Goal: Communication & Community: Ask a question

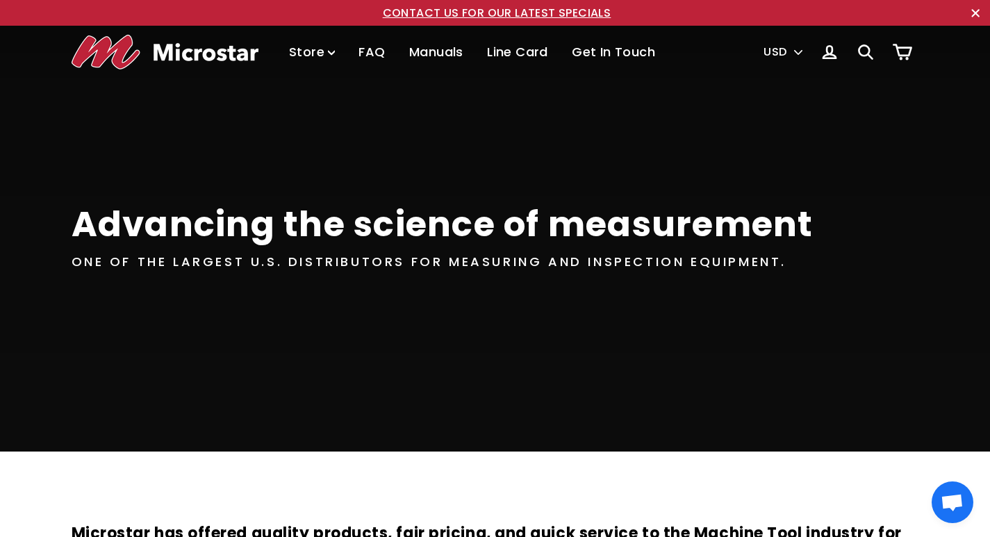
click at [383, 5] on link "CONTACT US FOR OUR LATEST SPECIALS" at bounding box center [497, 13] width 229 height 16
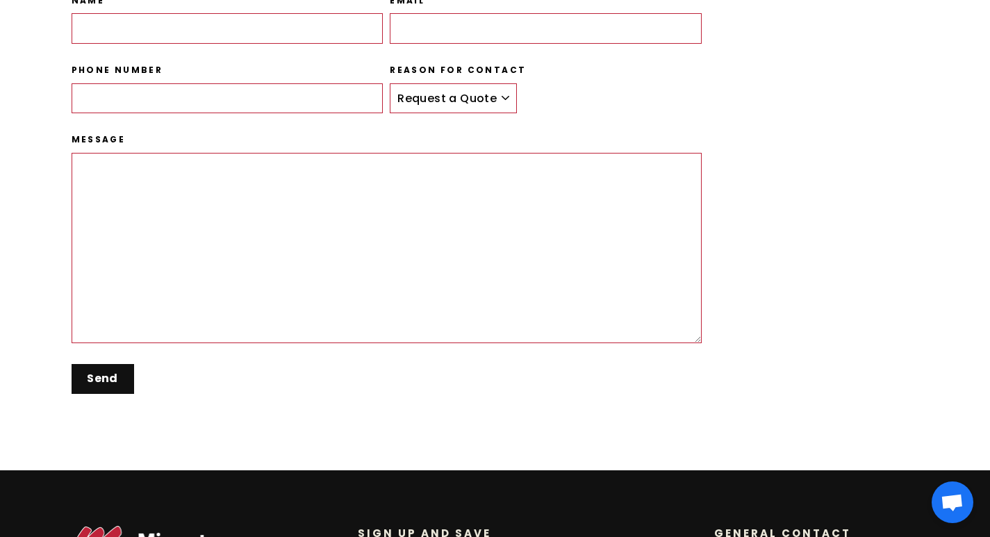
scroll to position [238, 0]
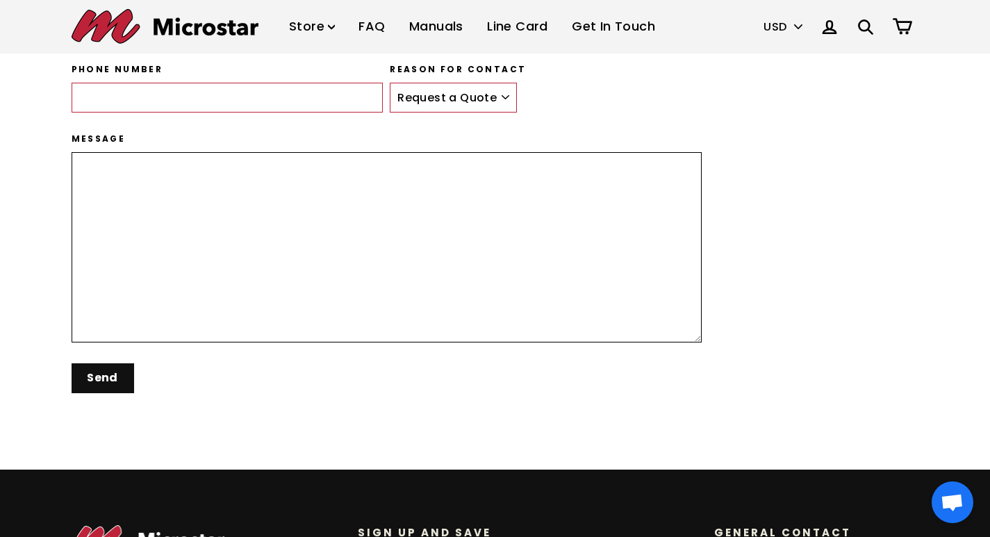
drag, startPoint x: 158, startPoint y: 211, endPoint x: 164, endPoint y: 174, distance: 37.2
click at [158, 199] on textarea "Message" at bounding box center [387, 247] width 631 height 190
paste textarea "Hi, With values like integrity and a strong reputation, let's connect. Cayuga C…"
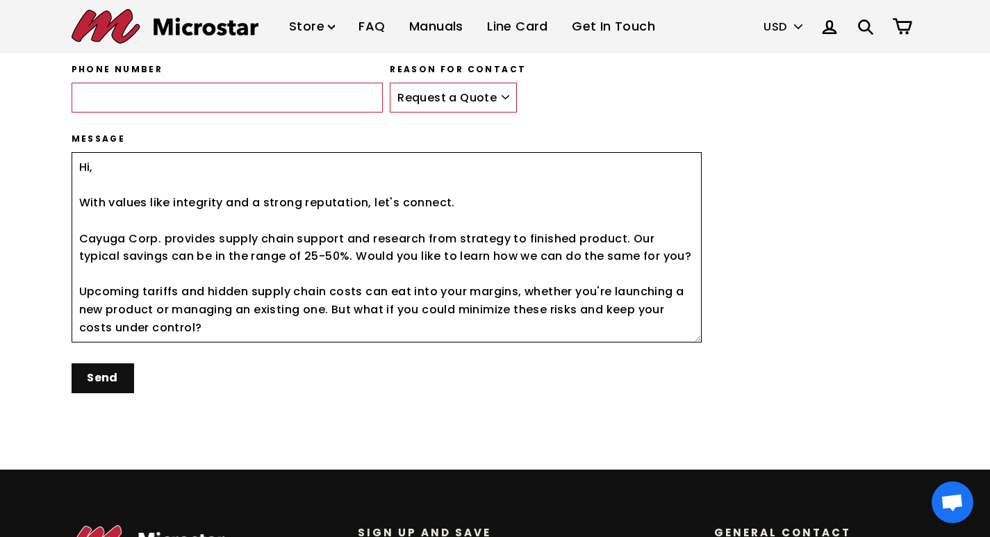
scroll to position [279, 0]
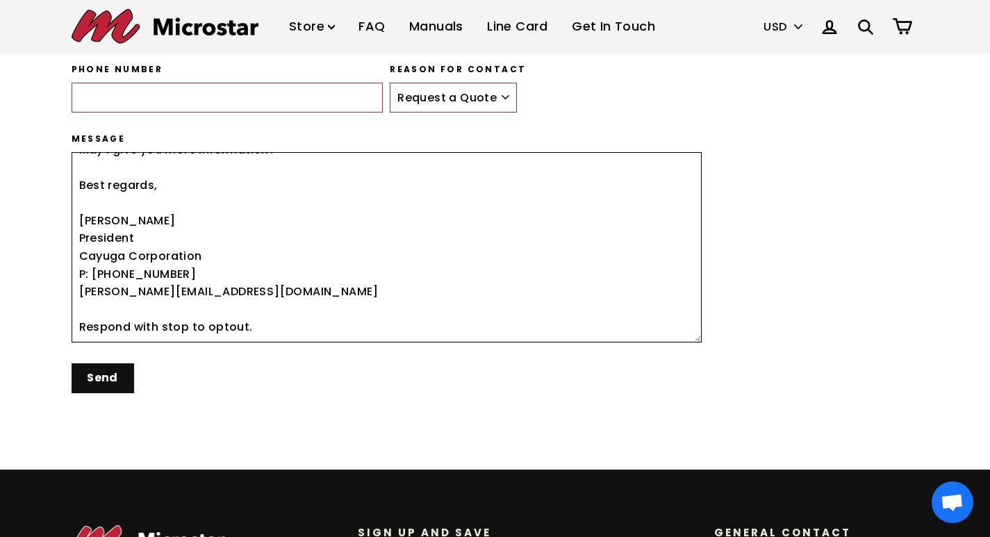
type textarea "Hi, With values like integrity and a strong reputation, let's connect. Cayuga C…"
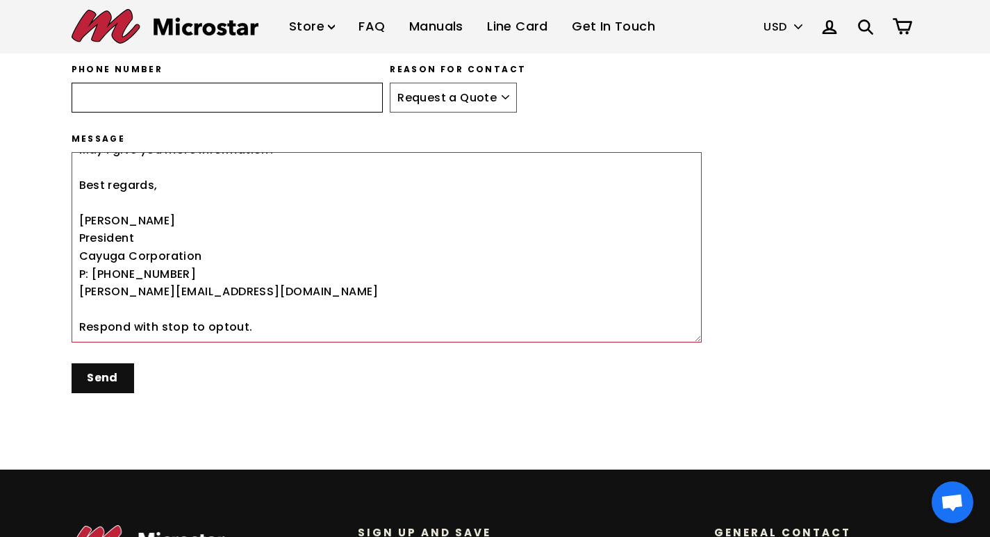
click at [197, 101] on input "Phone number" at bounding box center [228, 98] width 312 height 31
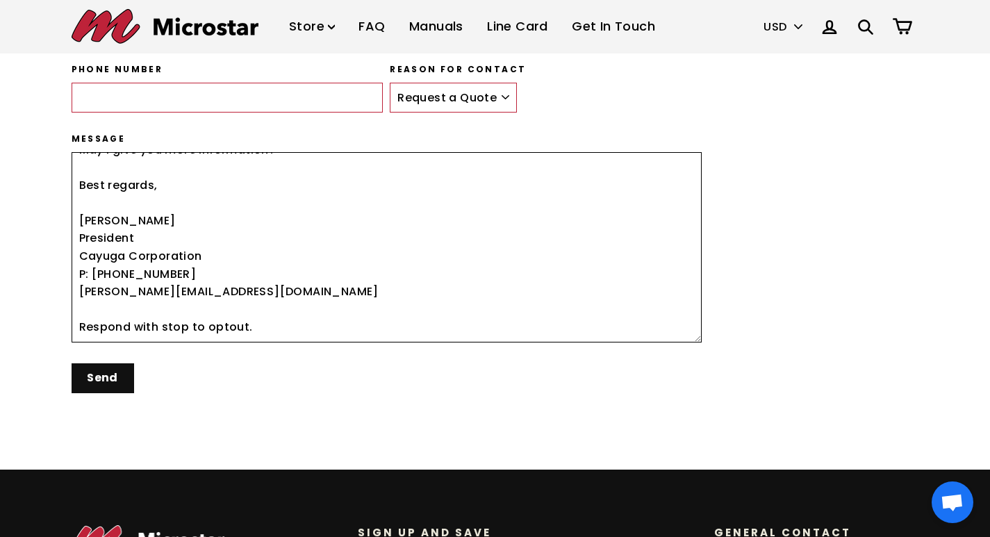
click at [188, 229] on textarea "Hi, With values like integrity and a strong reputation, let's connect. Cayuga C…" at bounding box center [387, 247] width 631 height 190
click at [135, 58] on div "Name" at bounding box center [224, 28] width 319 height 69
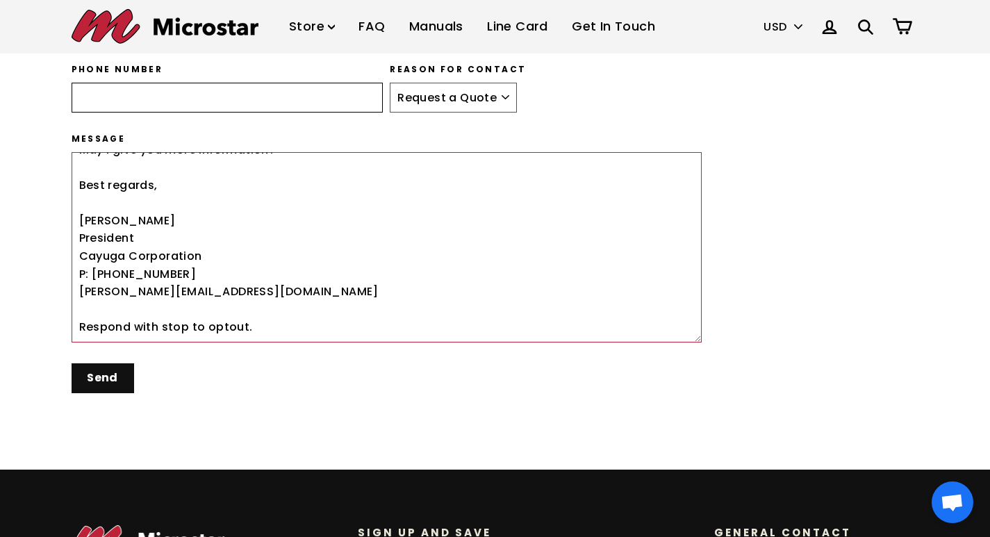
click at [144, 99] on input "Phone number" at bounding box center [228, 98] width 312 height 31
type input "8475450548"
type input "Todd W. Gillis"
type input "todd@cayugacorporation.com"
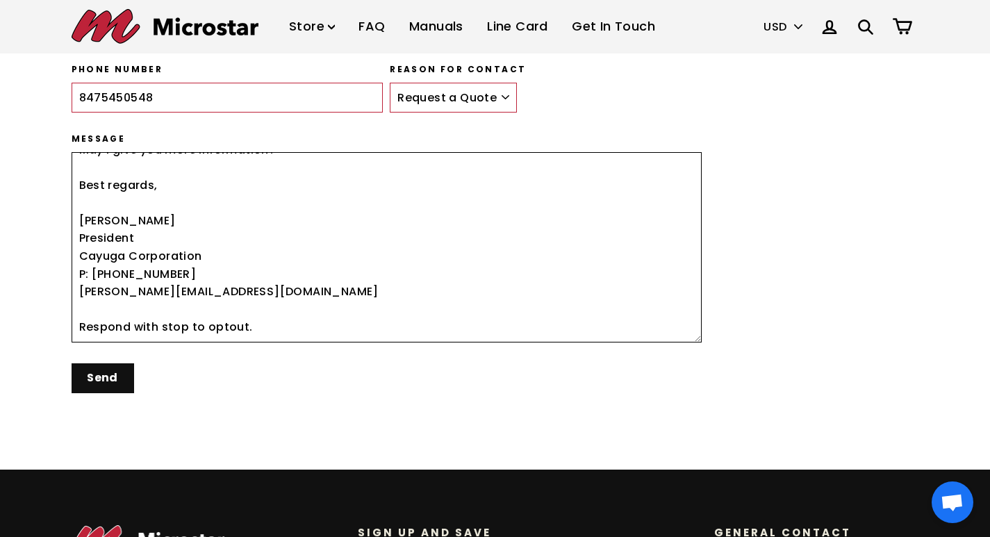
click at [335, 272] on textarea "Hi, With values like integrity and a strong reputation, let's connect. Cayuga C…" at bounding box center [387, 247] width 631 height 190
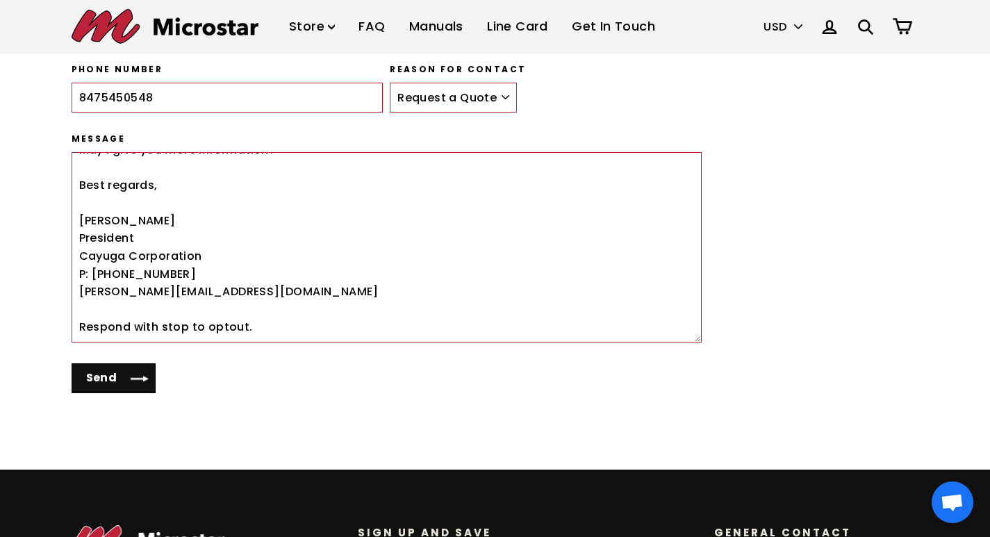
click at [90, 380] on input "Send" at bounding box center [114, 378] width 85 height 30
click at [110, 373] on input "Send" at bounding box center [114, 378] width 85 height 30
